Goal: Transaction & Acquisition: Book appointment/travel/reservation

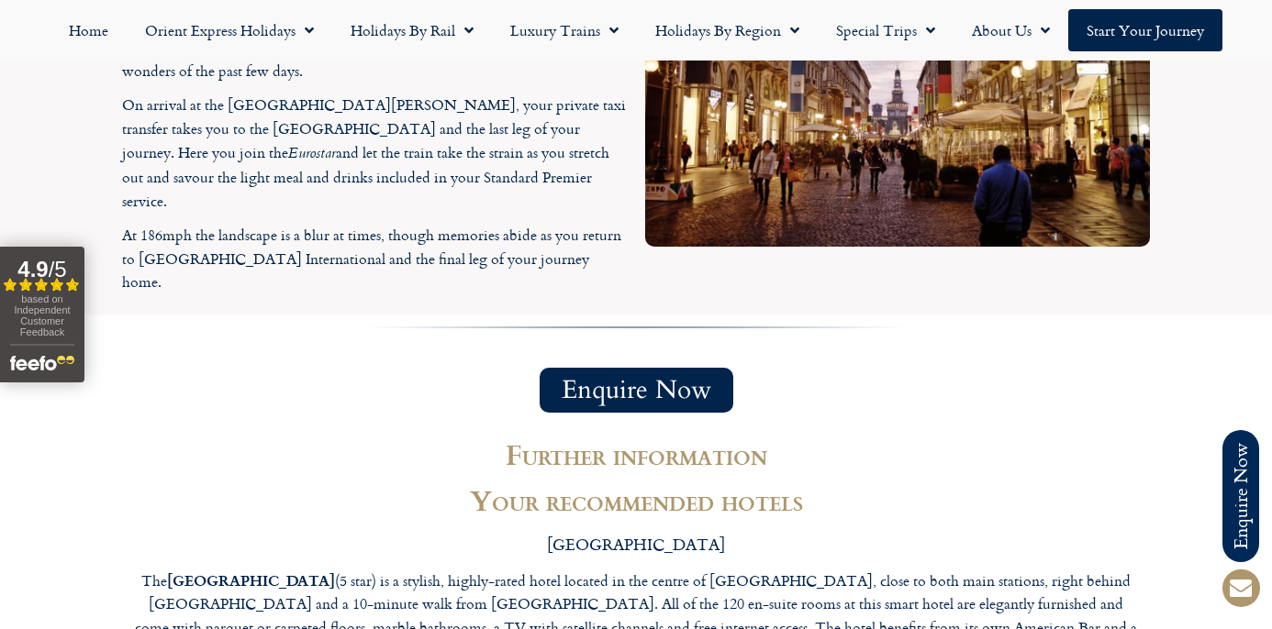
scroll to position [4175, 0]
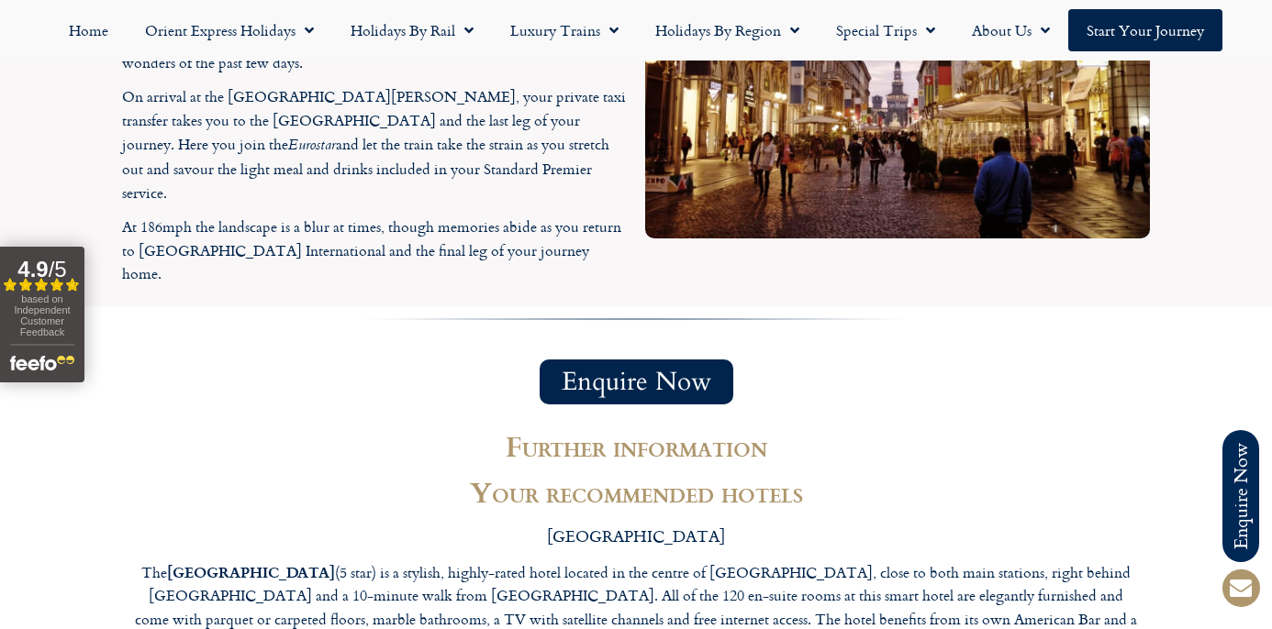
drag, startPoint x: 626, startPoint y: 251, endPoint x: 718, endPoint y: 247, distance: 92.8
copy p "Enjoying a location at the start of Rapallo’s seaside promenade, the welcoming …"
drag, startPoint x: 350, startPoint y: 247, endPoint x: 402, endPoint y: 244, distance: 52.4
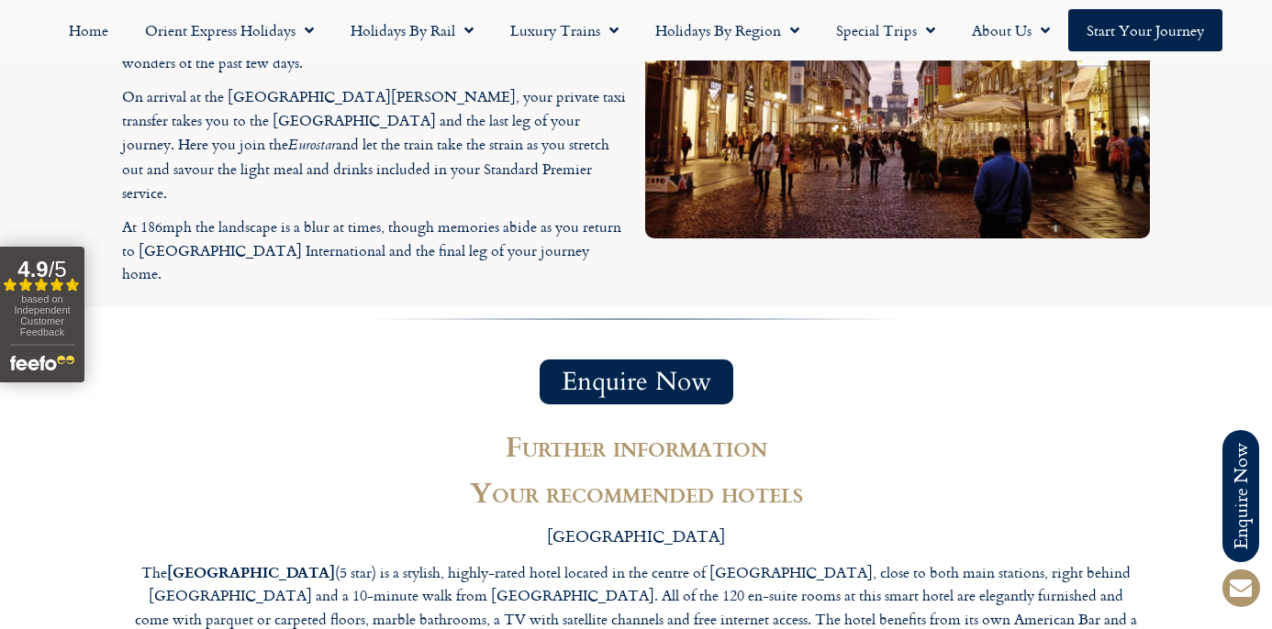
copy p "Rapallo’s"
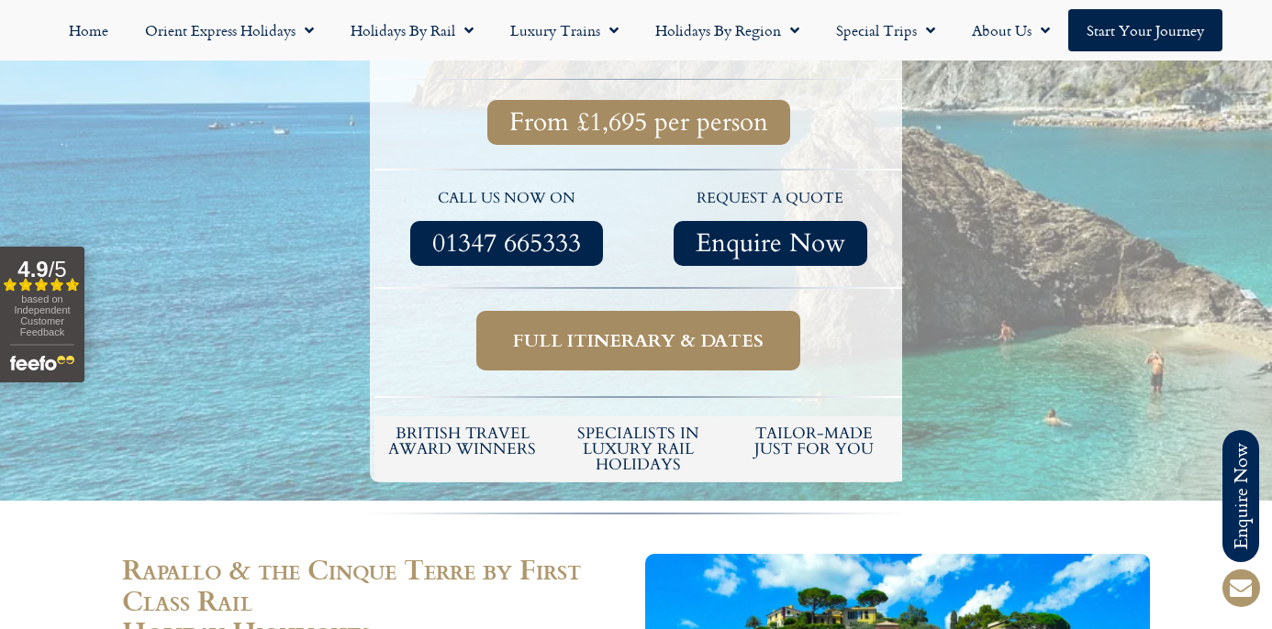
scroll to position [0, 0]
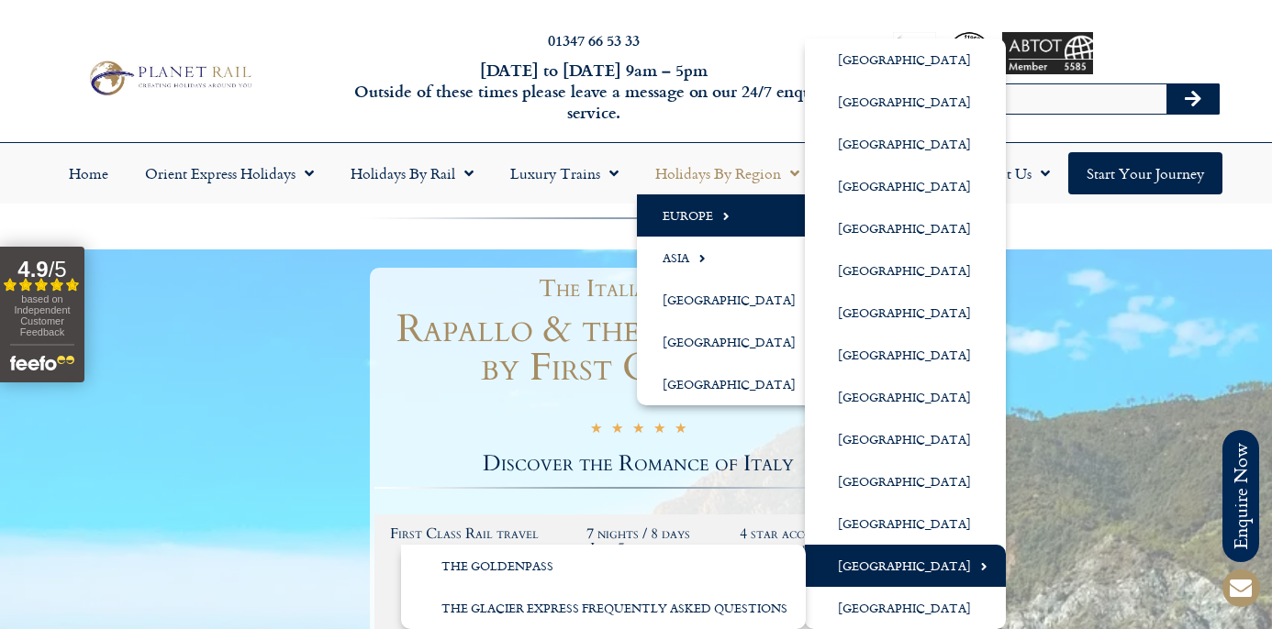
click at [886, 569] on link "[GEOGRAPHIC_DATA]" at bounding box center [905, 566] width 201 height 42
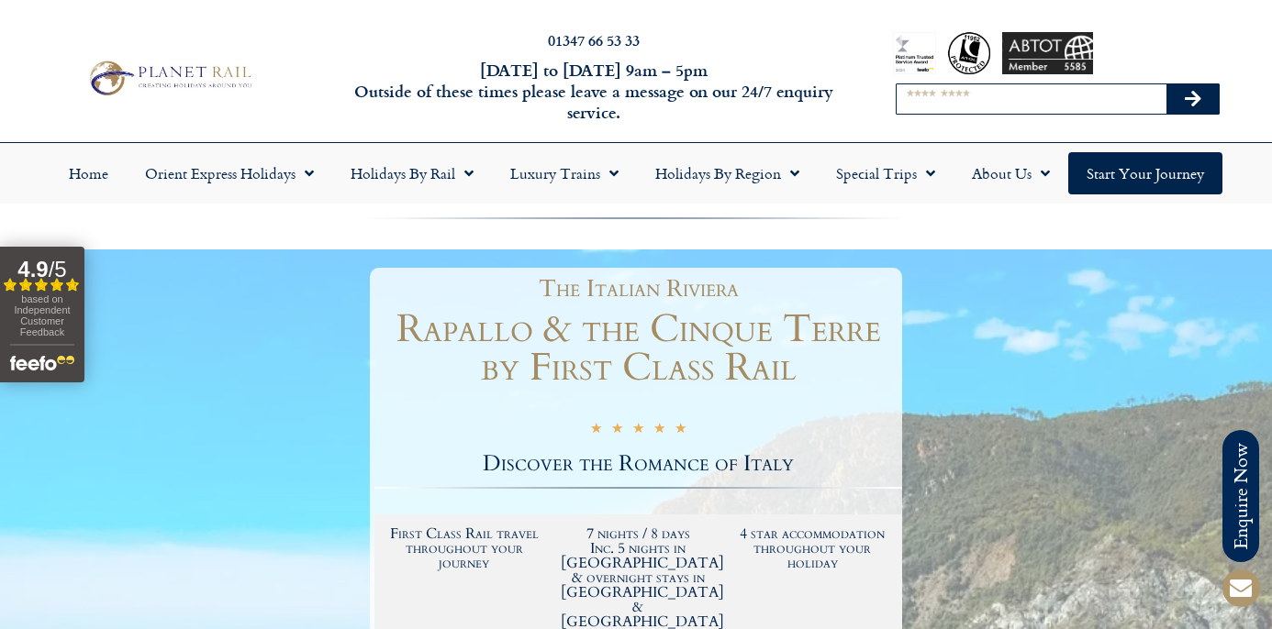
click at [935, 101] on input "Search" at bounding box center [1031, 98] width 270 height 29
click at [1005, 106] on input "*****" at bounding box center [1031, 98] width 270 height 29
type input "********"
click at [1192, 99] on button "Search" at bounding box center [1192, 98] width 53 height 29
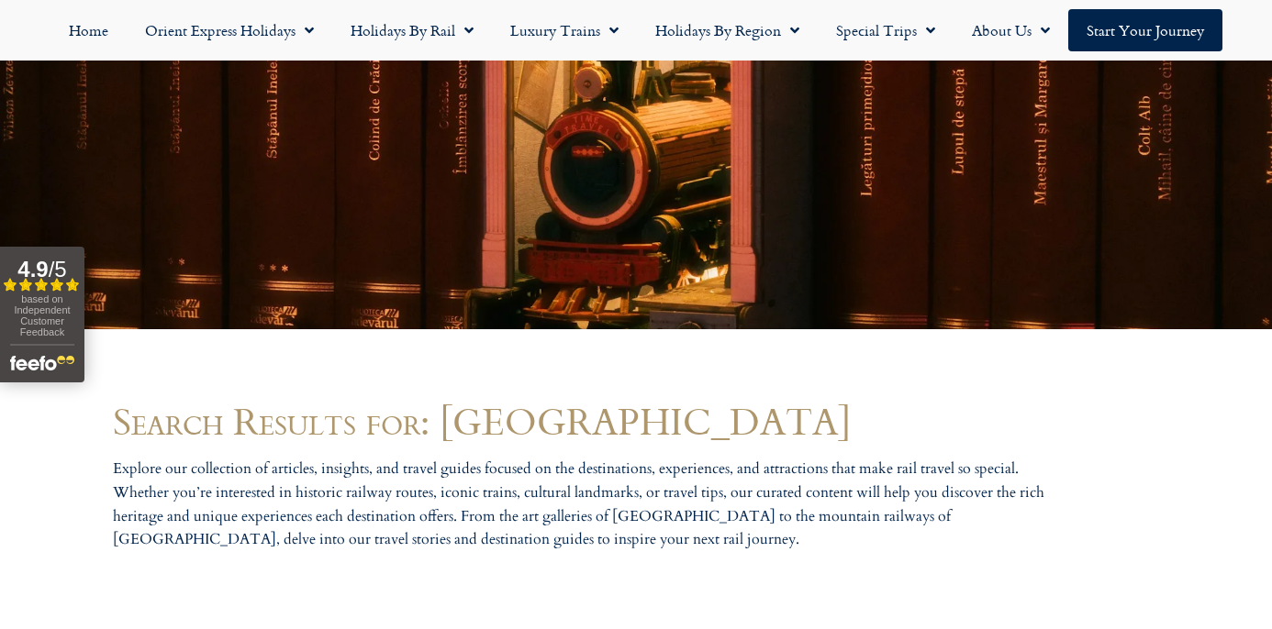
scroll to position [630, 0]
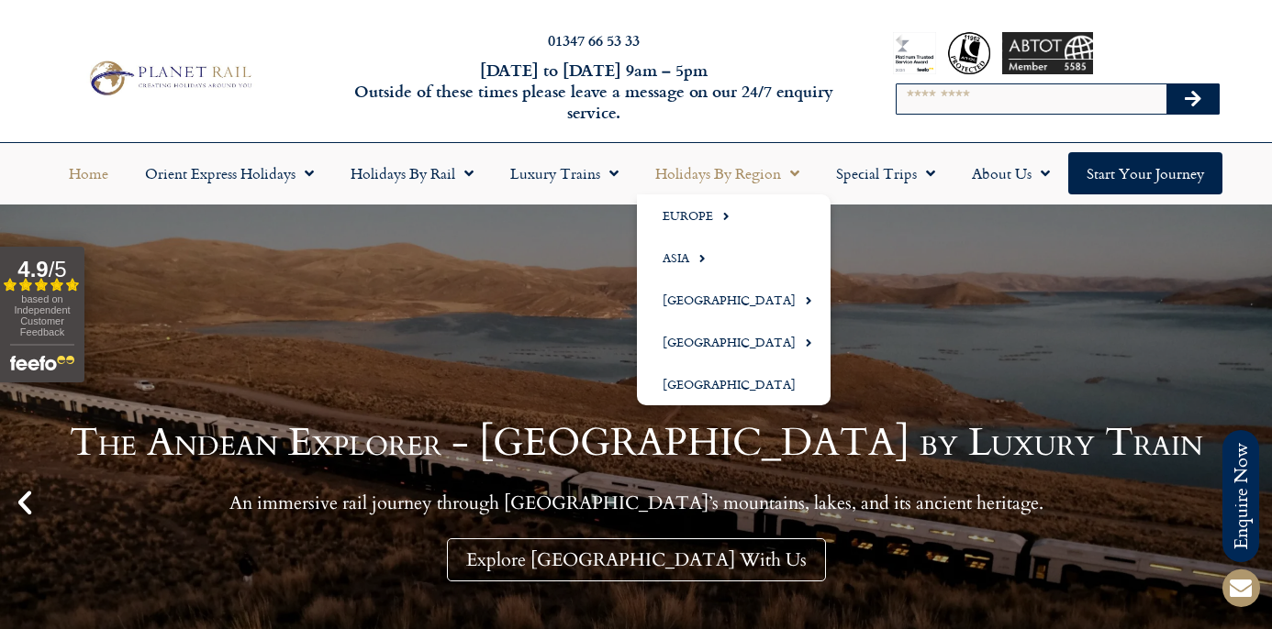
click at [795, 175] on span "Menu" at bounding box center [790, 173] width 18 height 33
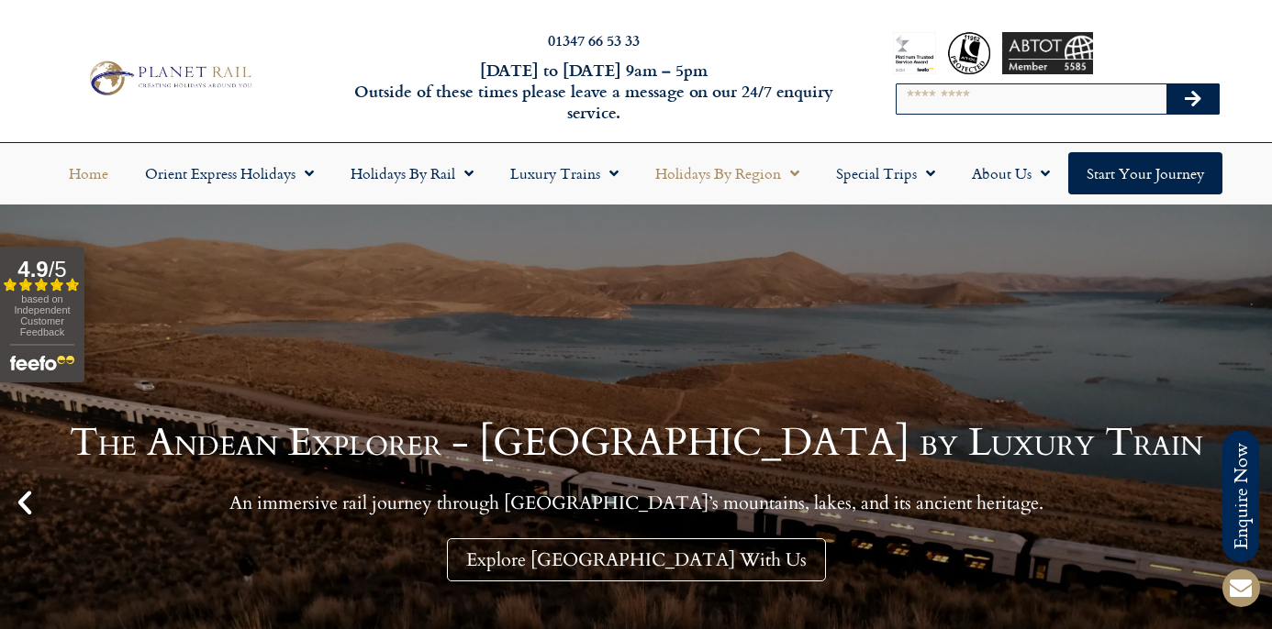
click at [754, 177] on link "Holidays by Region" at bounding box center [727, 173] width 181 height 42
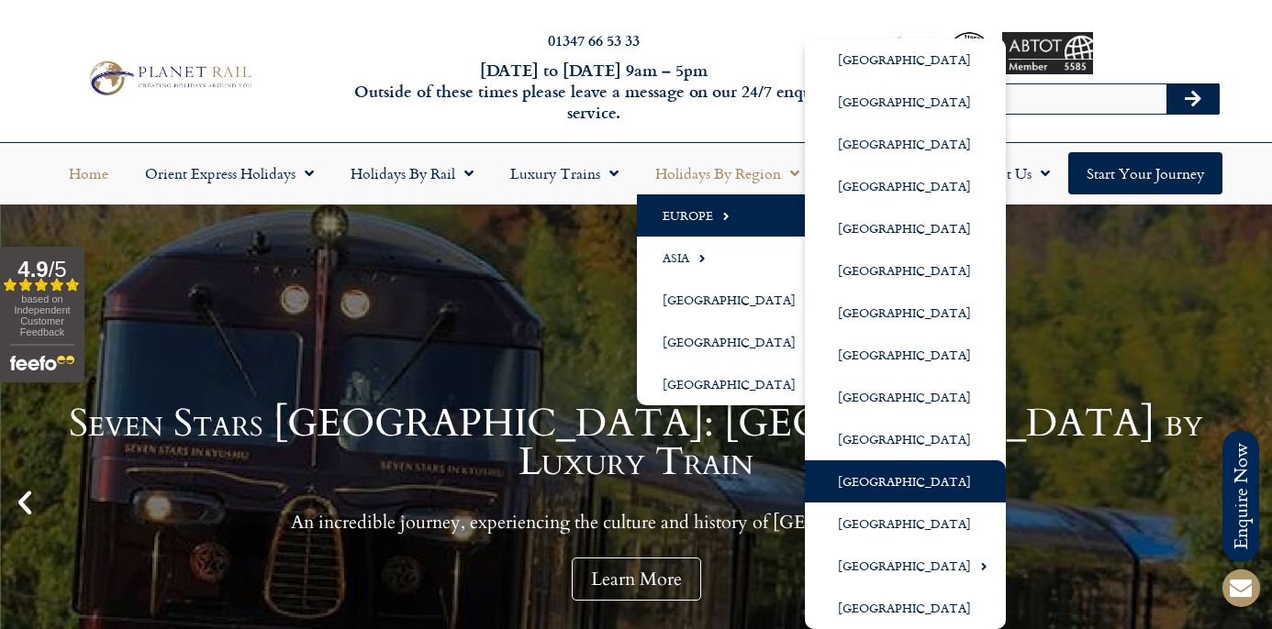
click at [878, 476] on link "[GEOGRAPHIC_DATA]" at bounding box center [905, 482] width 201 height 42
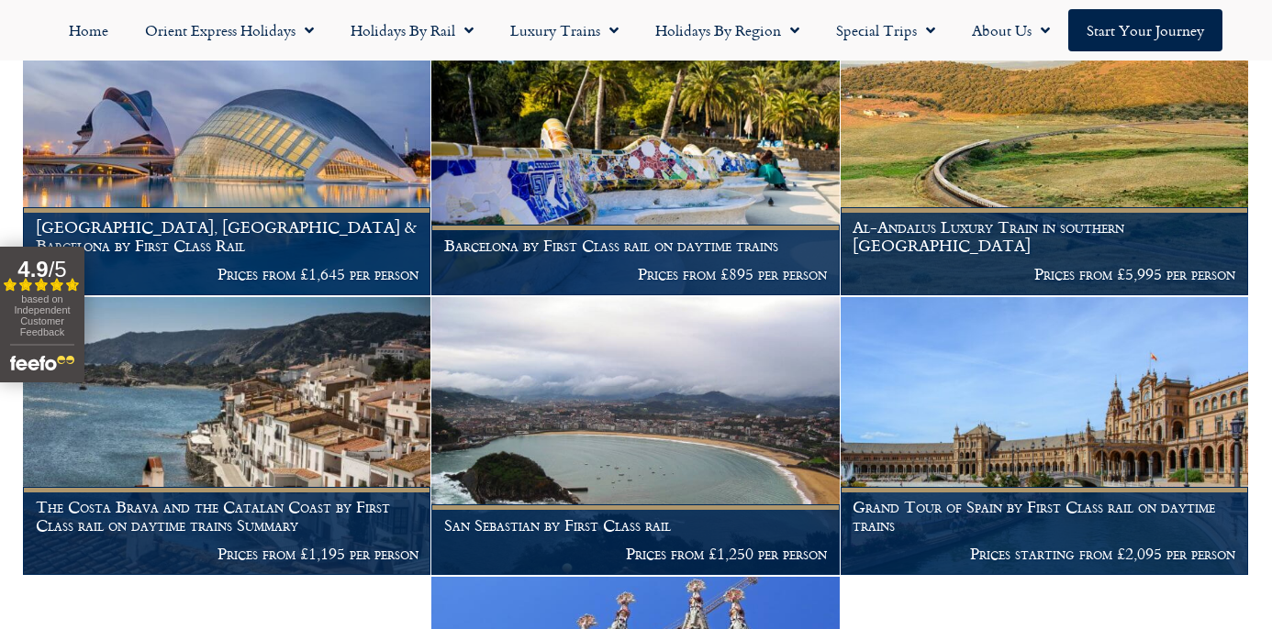
scroll to position [731, 0]
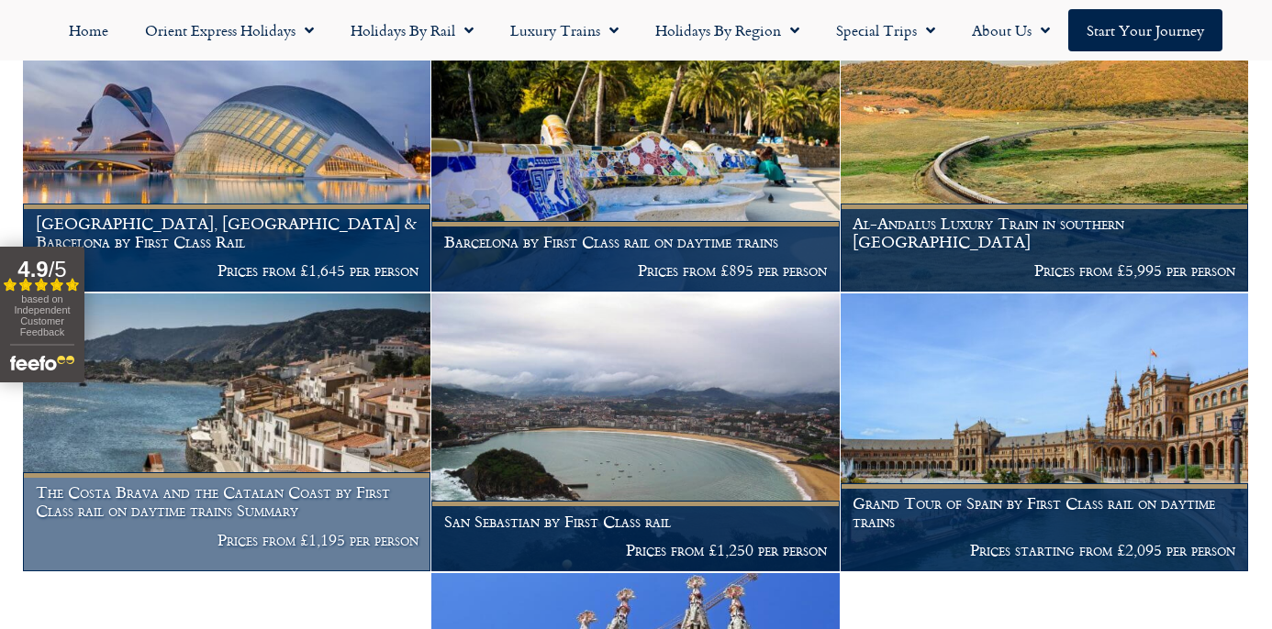
click at [220, 352] on img at bounding box center [226, 433] width 407 height 278
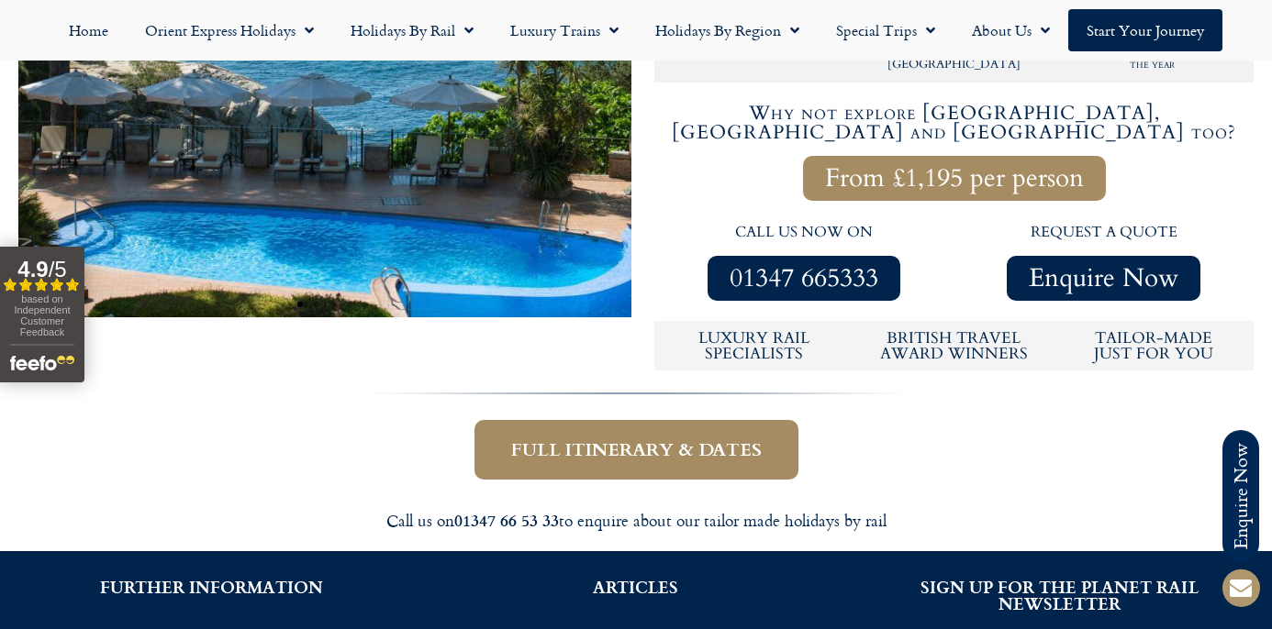
scroll to position [513, 0]
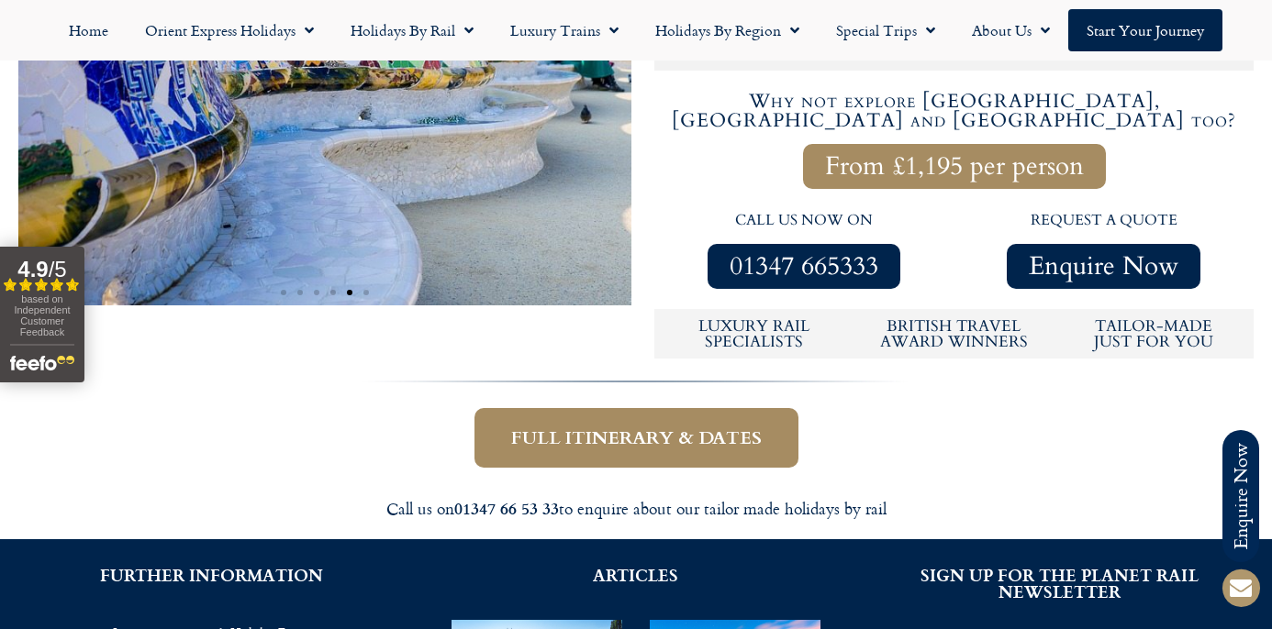
click at [637, 427] on span "Full itinerary & dates" at bounding box center [636, 438] width 250 height 23
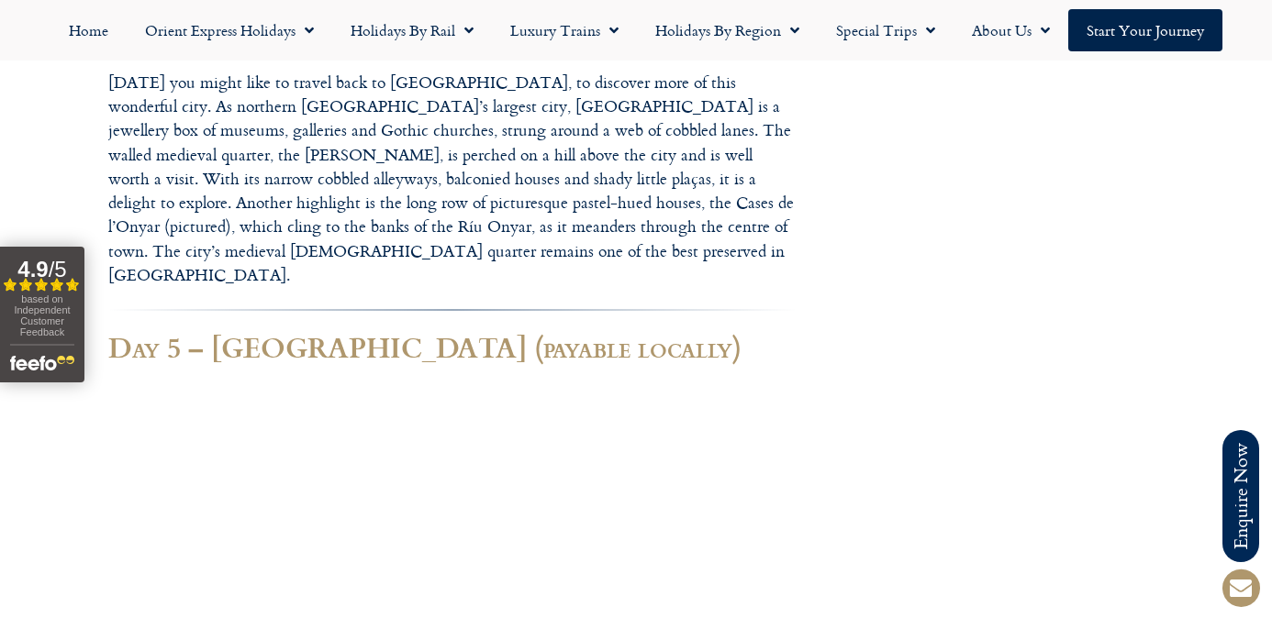
scroll to position [4369, 0]
